Goal: Information Seeking & Learning: Learn about a topic

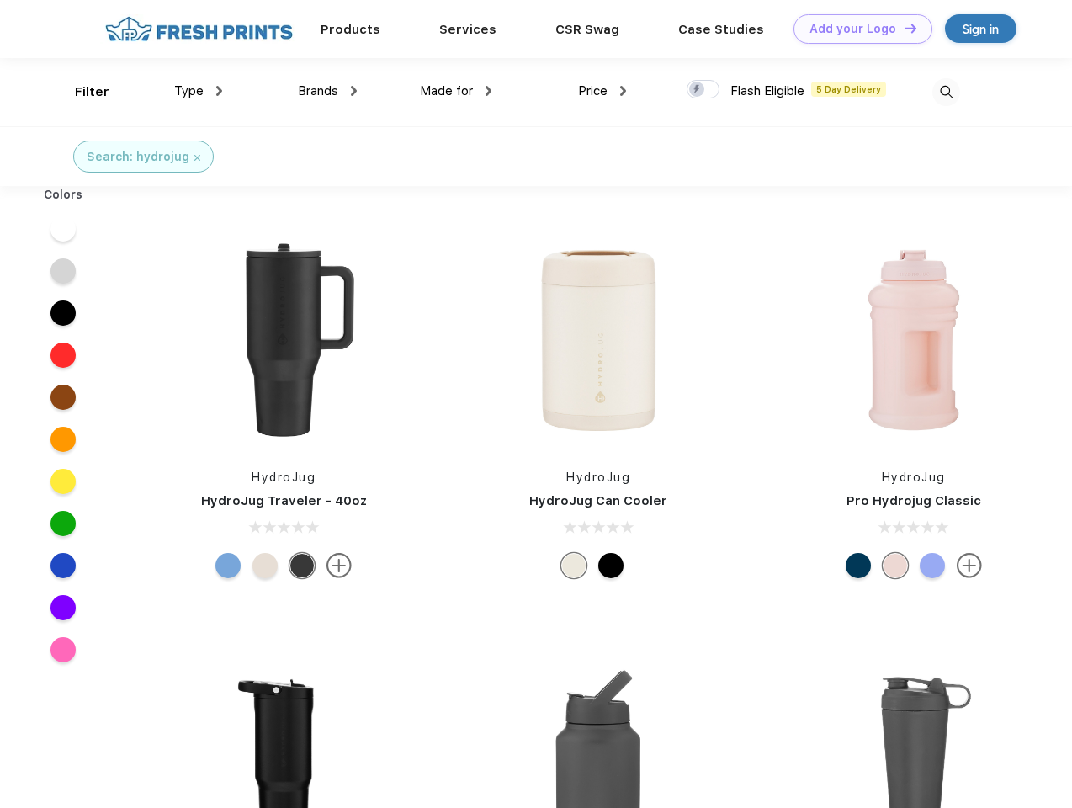
scroll to position [1, 0]
click at [857, 29] on link "Add your Logo Design Tool" at bounding box center [863, 28] width 139 height 29
click at [0, 0] on div "Design Tool" at bounding box center [0, 0] width 0 height 0
click at [903, 28] on link "Add your Logo Design Tool" at bounding box center [863, 28] width 139 height 29
click at [81, 92] on div "Filter" at bounding box center [92, 91] width 35 height 19
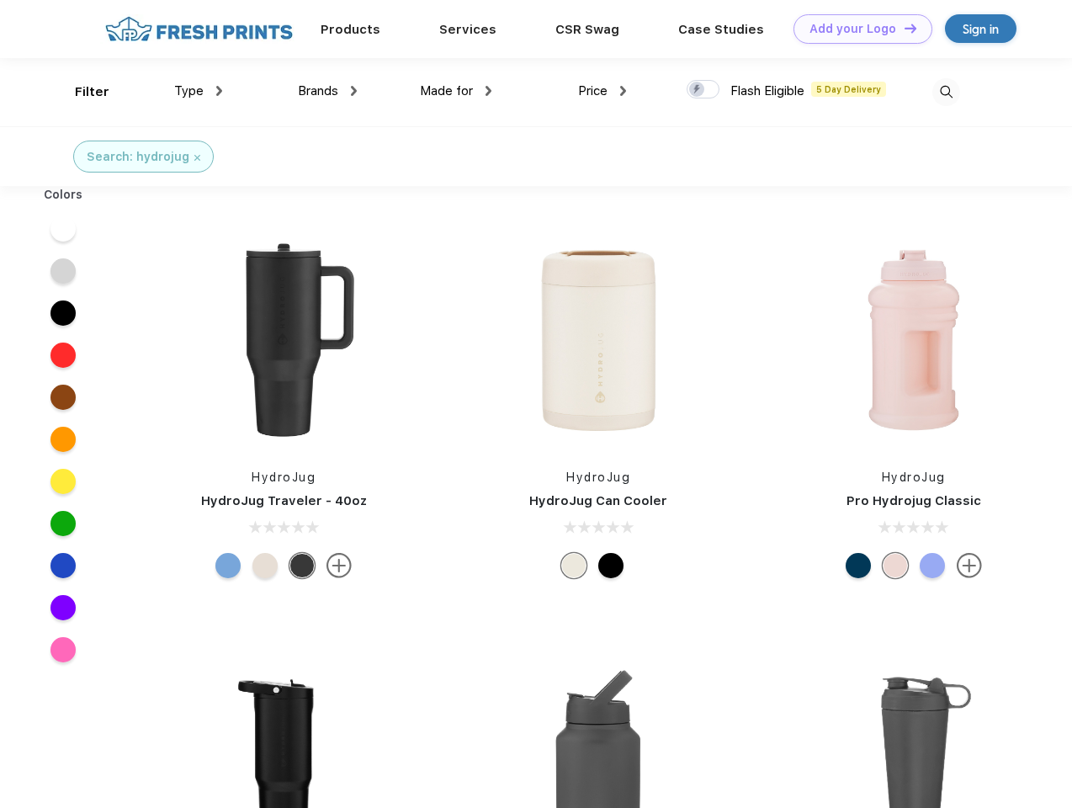
click at [199, 91] on span "Type" at bounding box center [188, 90] width 29 height 15
click at [327, 91] on span "Brands" at bounding box center [318, 90] width 40 height 15
click at [456, 91] on span "Made for" at bounding box center [446, 90] width 53 height 15
click at [603, 91] on span "Price" at bounding box center [592, 90] width 29 height 15
click at [704, 90] on div at bounding box center [703, 89] width 33 height 19
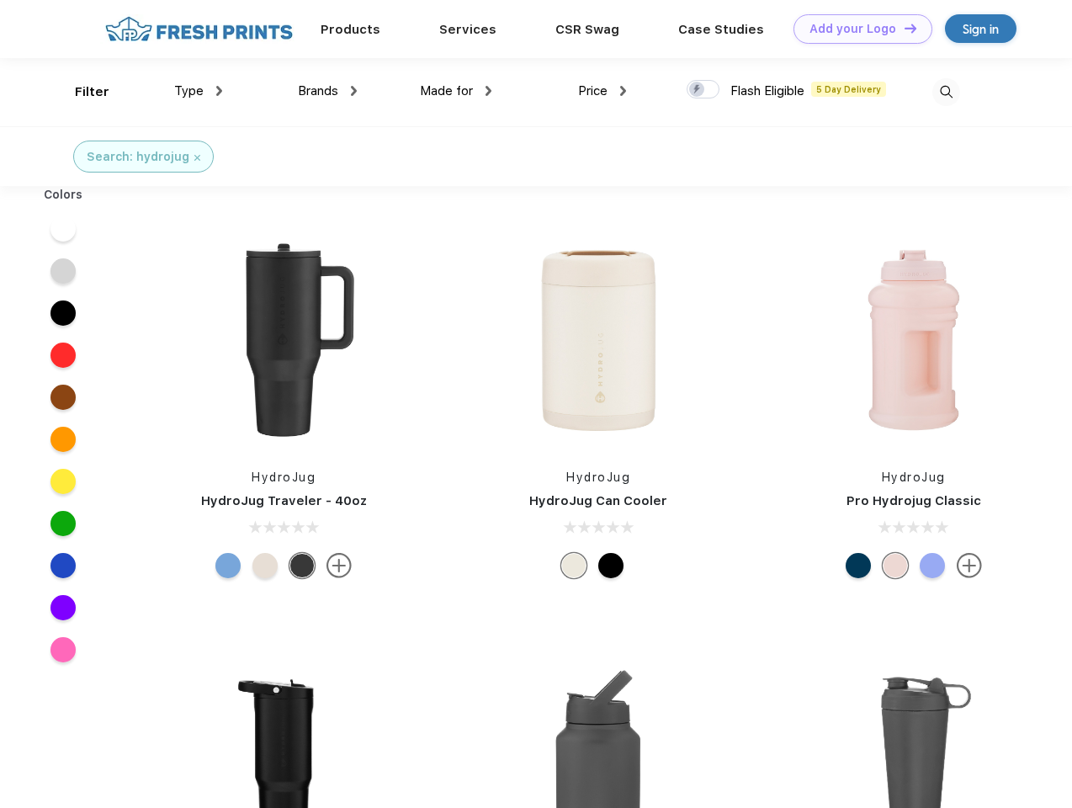
click at [698, 90] on input "checkbox" at bounding box center [692, 84] width 11 height 11
click at [946, 92] on img at bounding box center [947, 92] width 28 height 28
